Goal: Information Seeking & Learning: Find specific fact

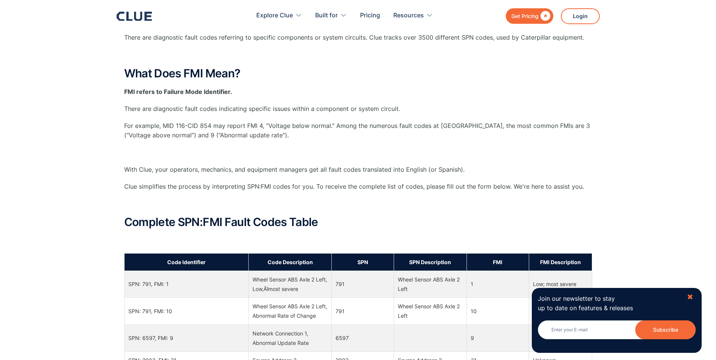
click at [693, 298] on div "✖" at bounding box center [690, 297] width 6 height 9
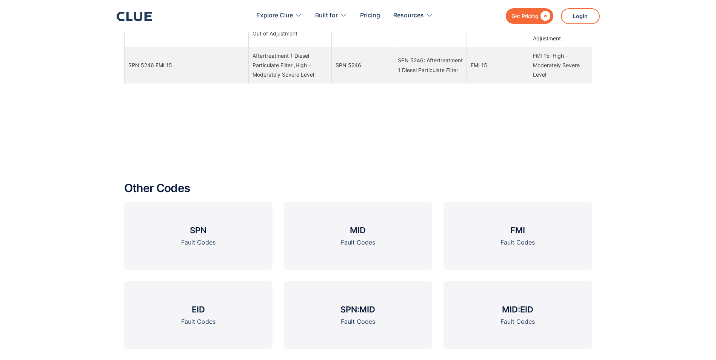
scroll to position [906, 0]
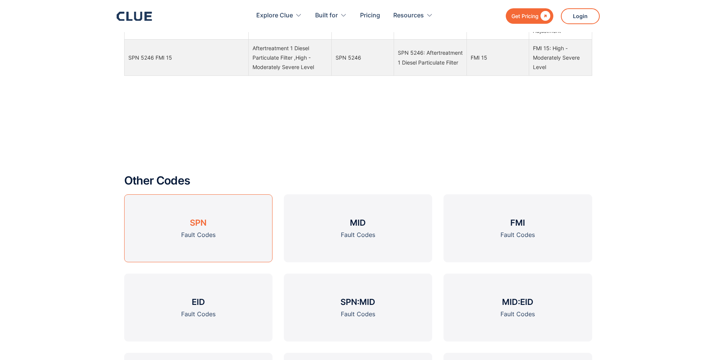
click at [199, 232] on div "Fault Codes" at bounding box center [198, 234] width 34 height 9
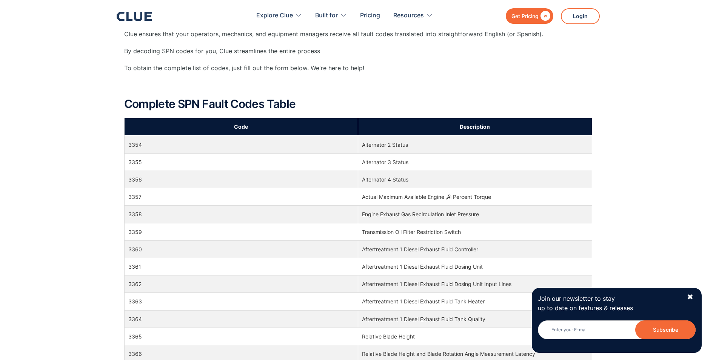
scroll to position [52308, 0]
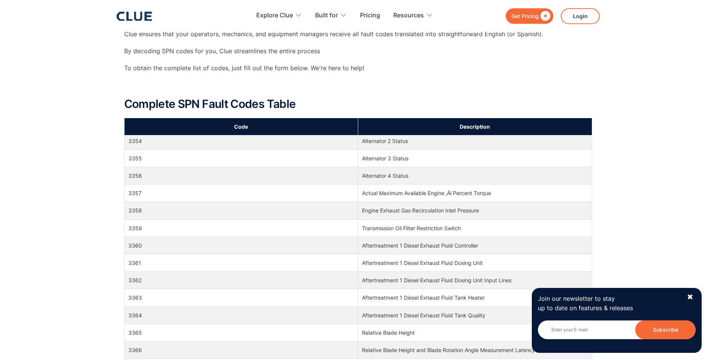
click at [398, 282] on td "Aftertreatment 1 Diesel Exhaust Fluid Dosing Unit Input Lines" at bounding box center [475, 280] width 234 height 17
drag, startPoint x: 520, startPoint y: 283, endPoint x: 350, endPoint y: 278, distance: 169.6
click at [350, 278] on tr "3362 Aftertreatment 1 Diesel Exhaust Fluid Dosing Unit Input Lines" at bounding box center [358, 280] width 468 height 17
drag, startPoint x: 360, startPoint y: 276, endPoint x: 382, endPoint y: 279, distance: 22.1
copy tr "Aftertreatment 1 Diesel Exhaust Fluid Dosing Unit Input Lines"
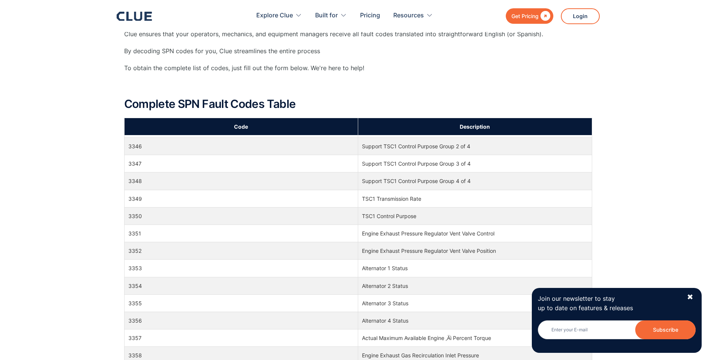
scroll to position [52157, 0]
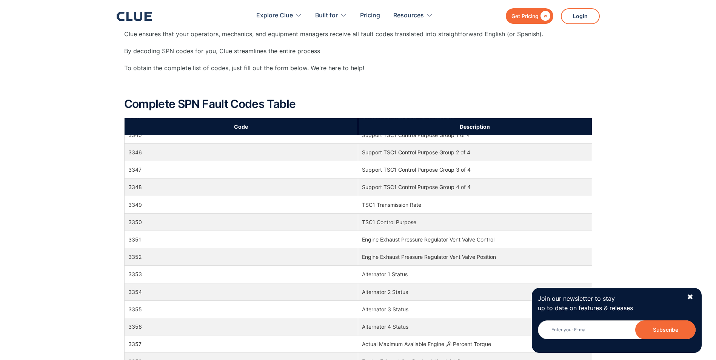
click at [465, 127] on th "Description" at bounding box center [475, 126] width 234 height 17
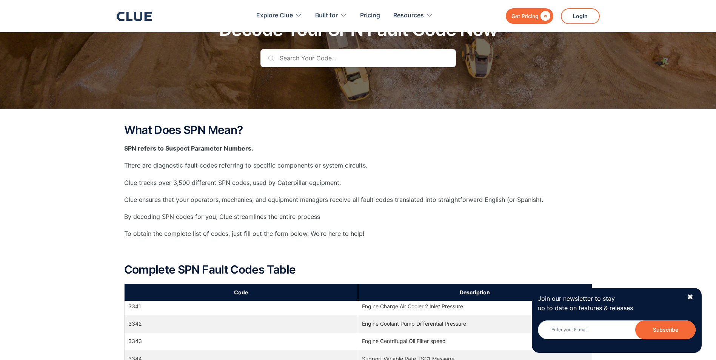
scroll to position [38, 0]
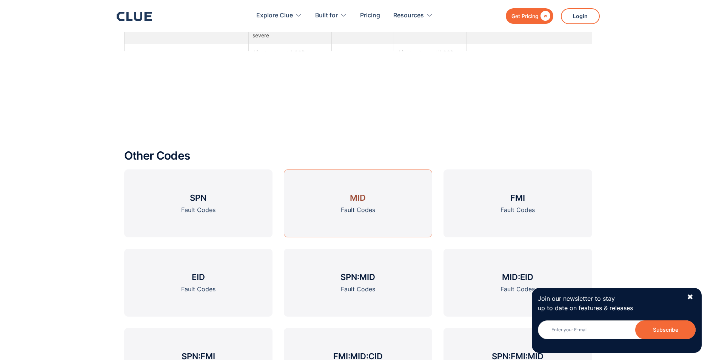
scroll to position [944, 0]
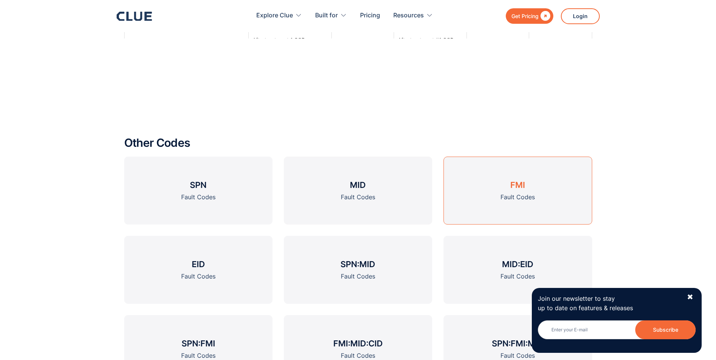
click at [482, 200] on link "FMI Fault Codes" at bounding box center [518, 191] width 148 height 68
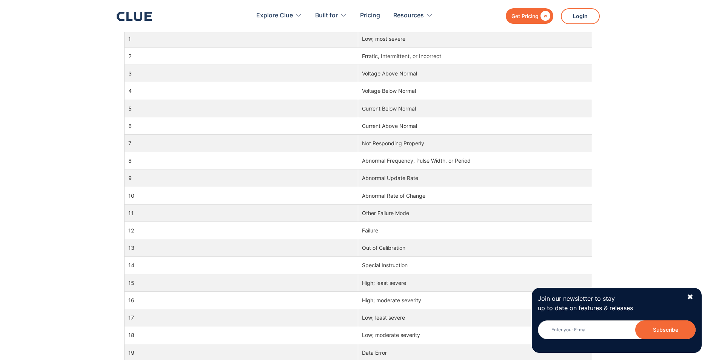
scroll to position [415, 0]
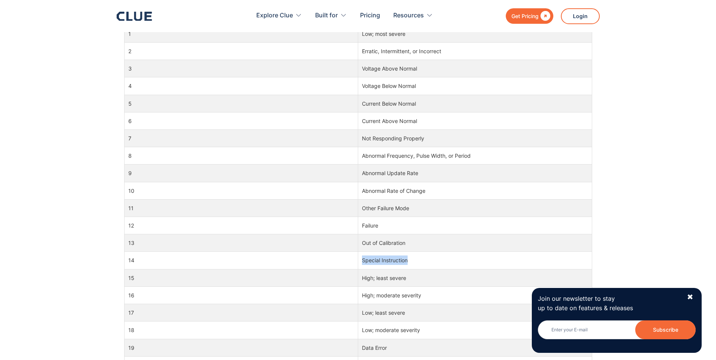
drag, startPoint x: 420, startPoint y: 259, endPoint x: 363, endPoint y: 262, distance: 57.1
click at [363, 262] on td "Special Instruction" at bounding box center [475, 260] width 234 height 17
drag, startPoint x: 363, startPoint y: 262, endPoint x: 373, endPoint y: 260, distance: 9.6
copy td "Special Instruction"
